Goal: Transaction & Acquisition: Purchase product/service

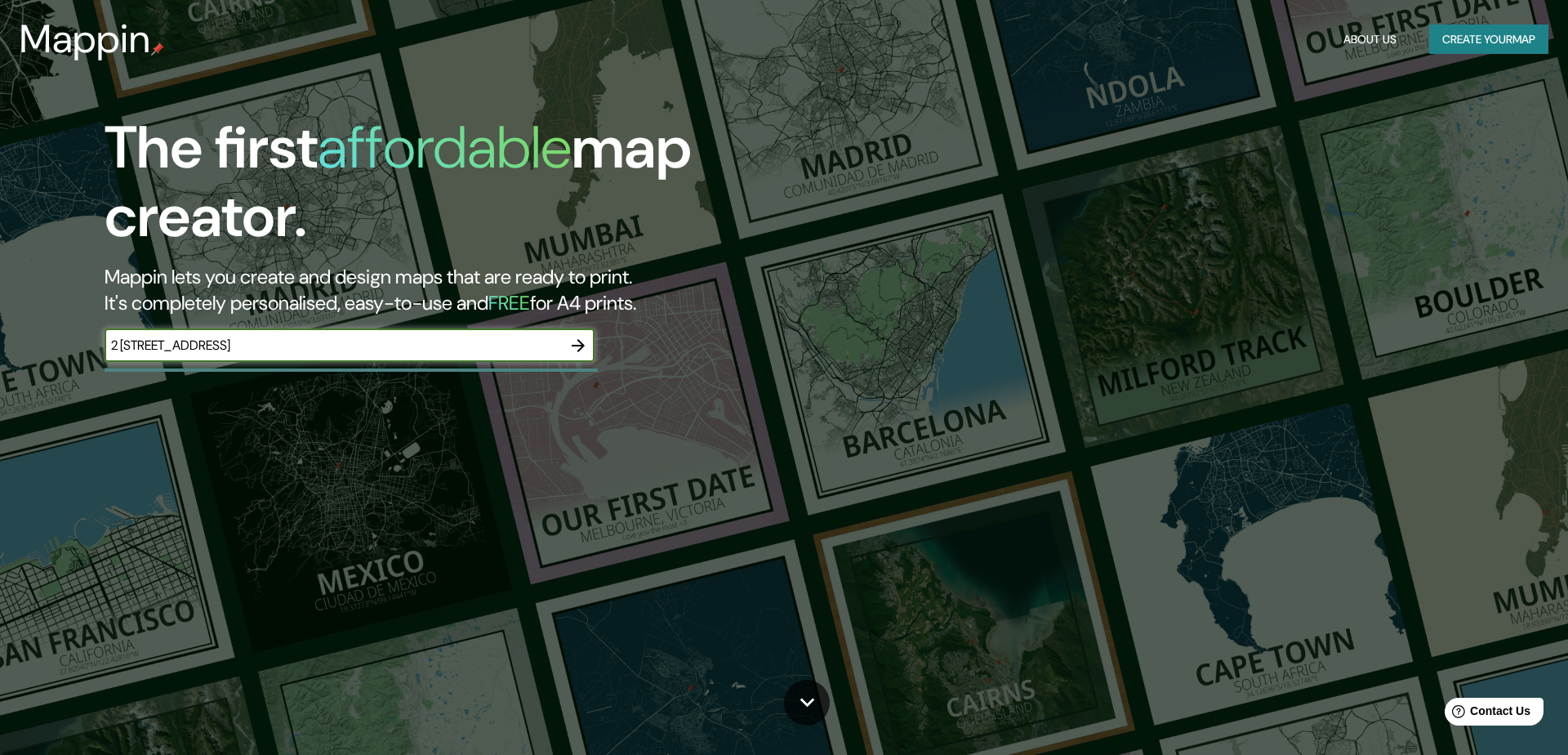
type input "2 [STREET_ADDRESS]"
click at [583, 346] on icon "button" at bounding box center [578, 346] width 19 height 19
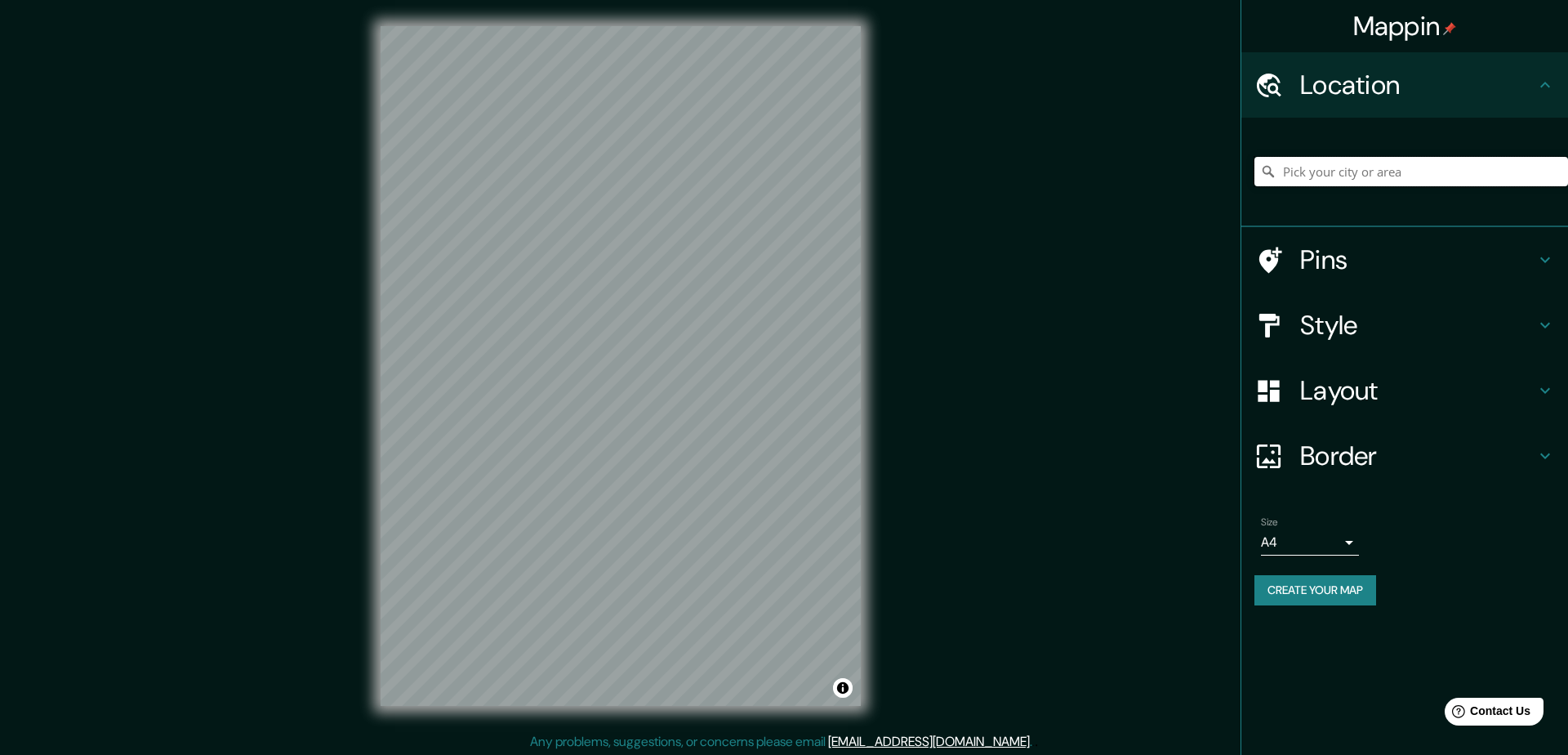
click at [1405, 168] on input "Pick your city or area" at bounding box center [1411, 171] width 314 height 29
paste input "2 [STREET_ADDRESS]"
click at [1527, 171] on input "Torre, [GEOGRAPHIC_DATA], [GEOGRAPHIC_DATA]" at bounding box center [1411, 171] width 314 height 29
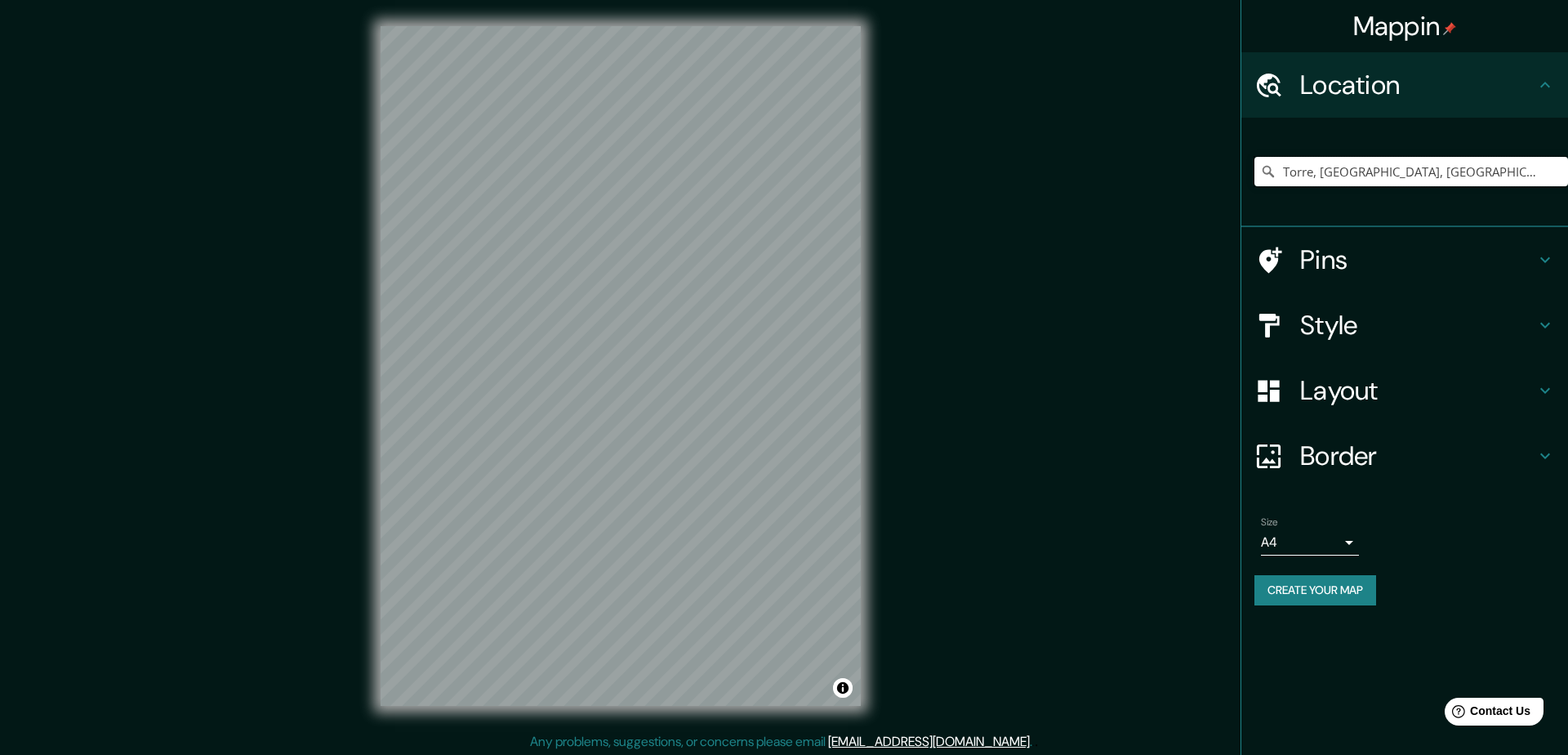
paste input "2 [STREET_ADDRESS]"
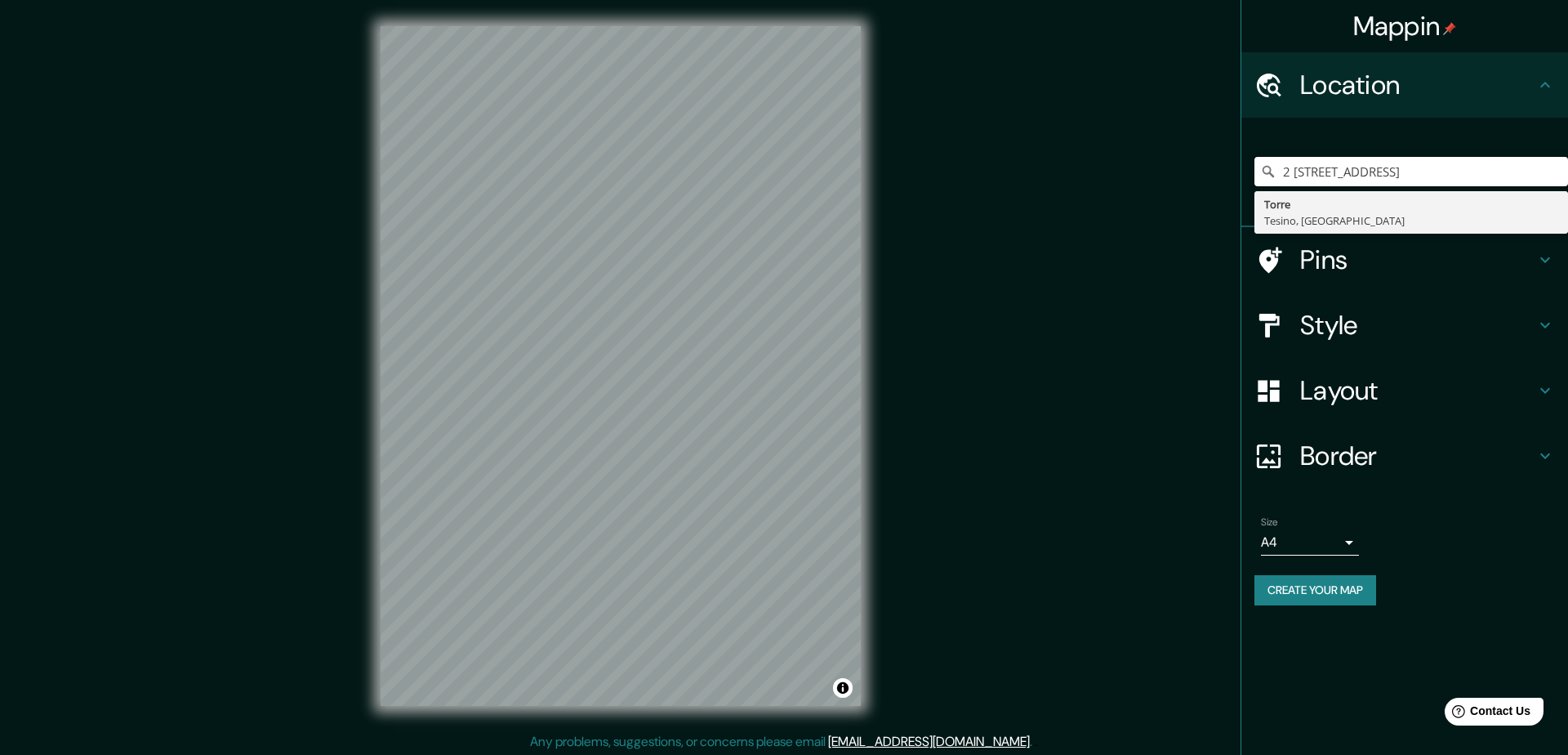
drag, startPoint x: 1423, startPoint y: 175, endPoint x: 1567, endPoint y: 186, distance: 144.4
click at [1567, 186] on div "2 [STREET_ADDRESS]" at bounding box center [1411, 171] width 314 height 82
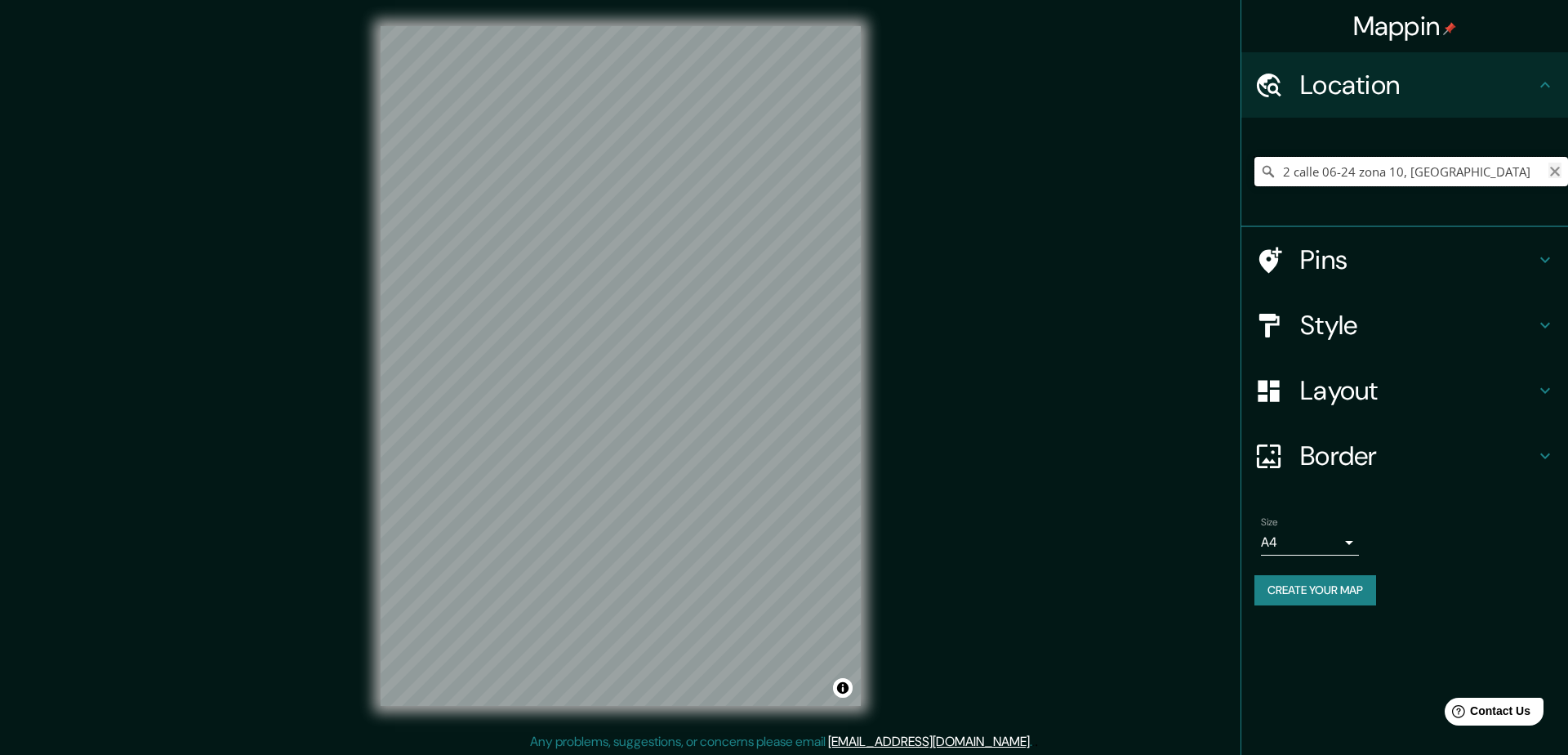
type input "2 calle 06-24 zona 10, [GEOGRAPHIC_DATA]"
click at [1557, 174] on icon "Clear" at bounding box center [1554, 171] width 10 height 10
click at [1450, 213] on div "Renon [GEOGRAPHIC_DATA], [GEOGRAPHIC_DATA]" at bounding box center [1404, 172] width 326 height 109
